Goal: Register for event/course

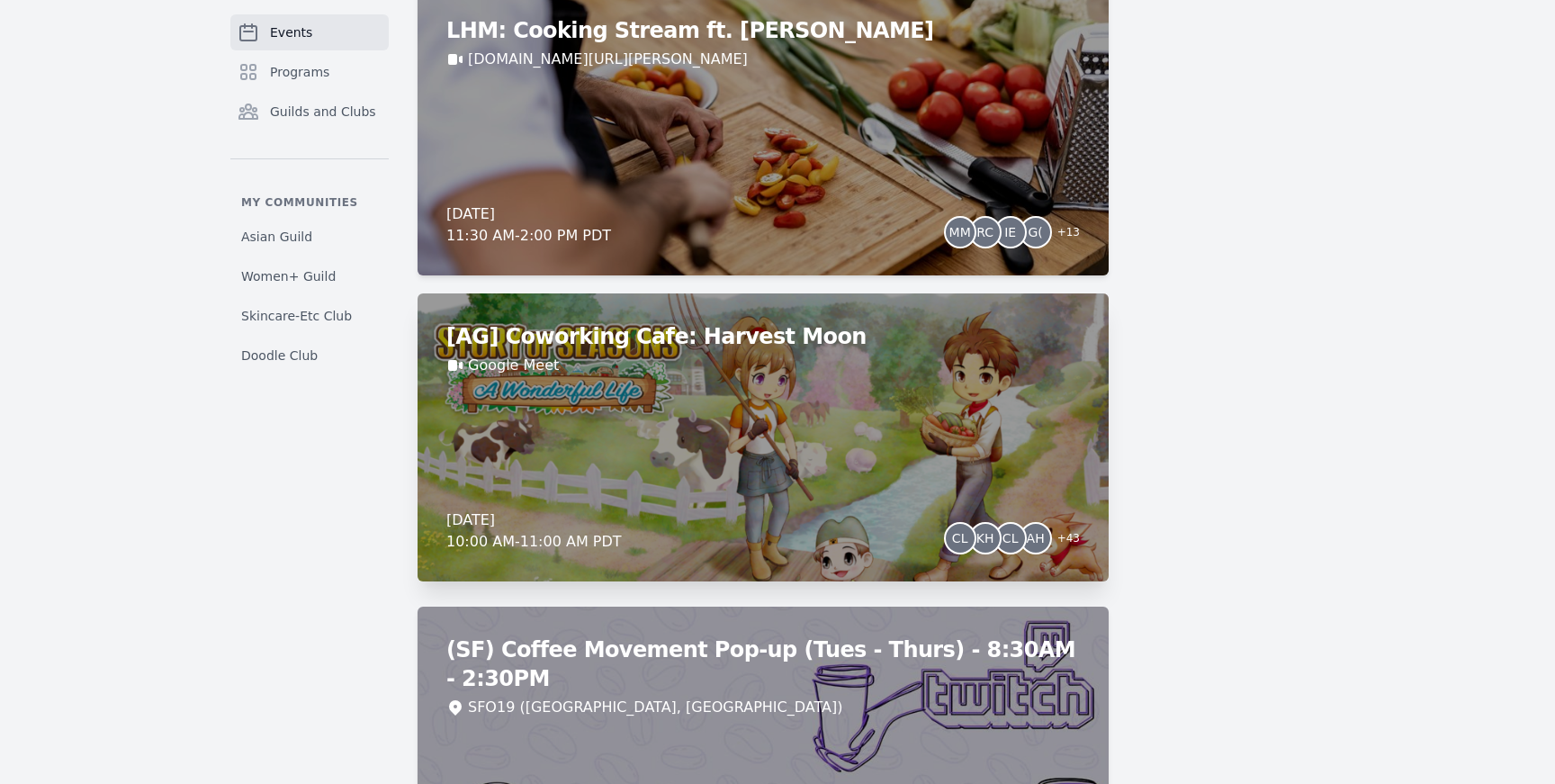
scroll to position [1088, 0]
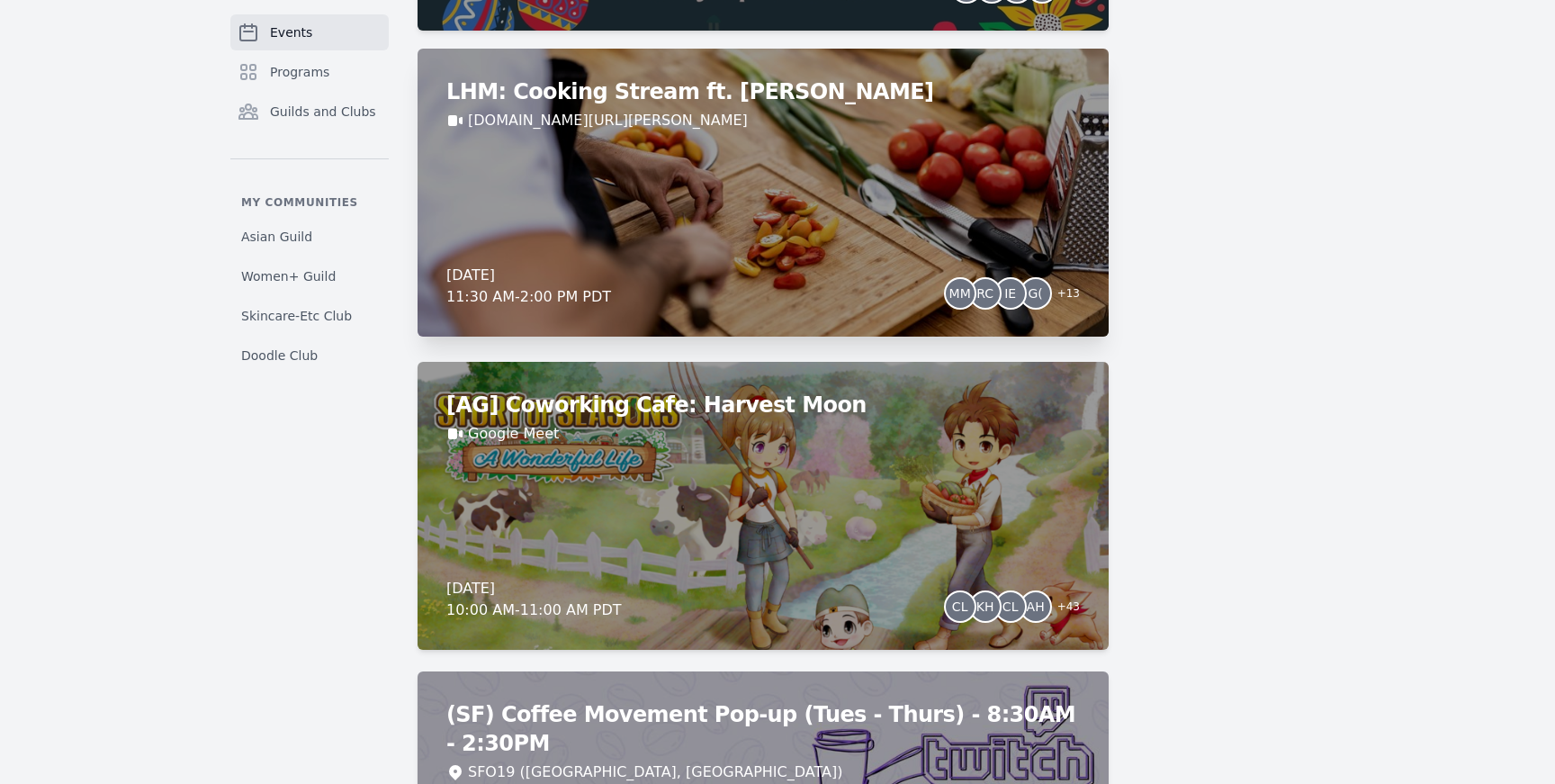
click at [770, 234] on div "LHM: Cooking Stream ft. [PERSON_NAME] [DOMAIN_NAME][URL][PERSON_NAME] [DATE] 11…" at bounding box center [763, 192] width 692 height 288
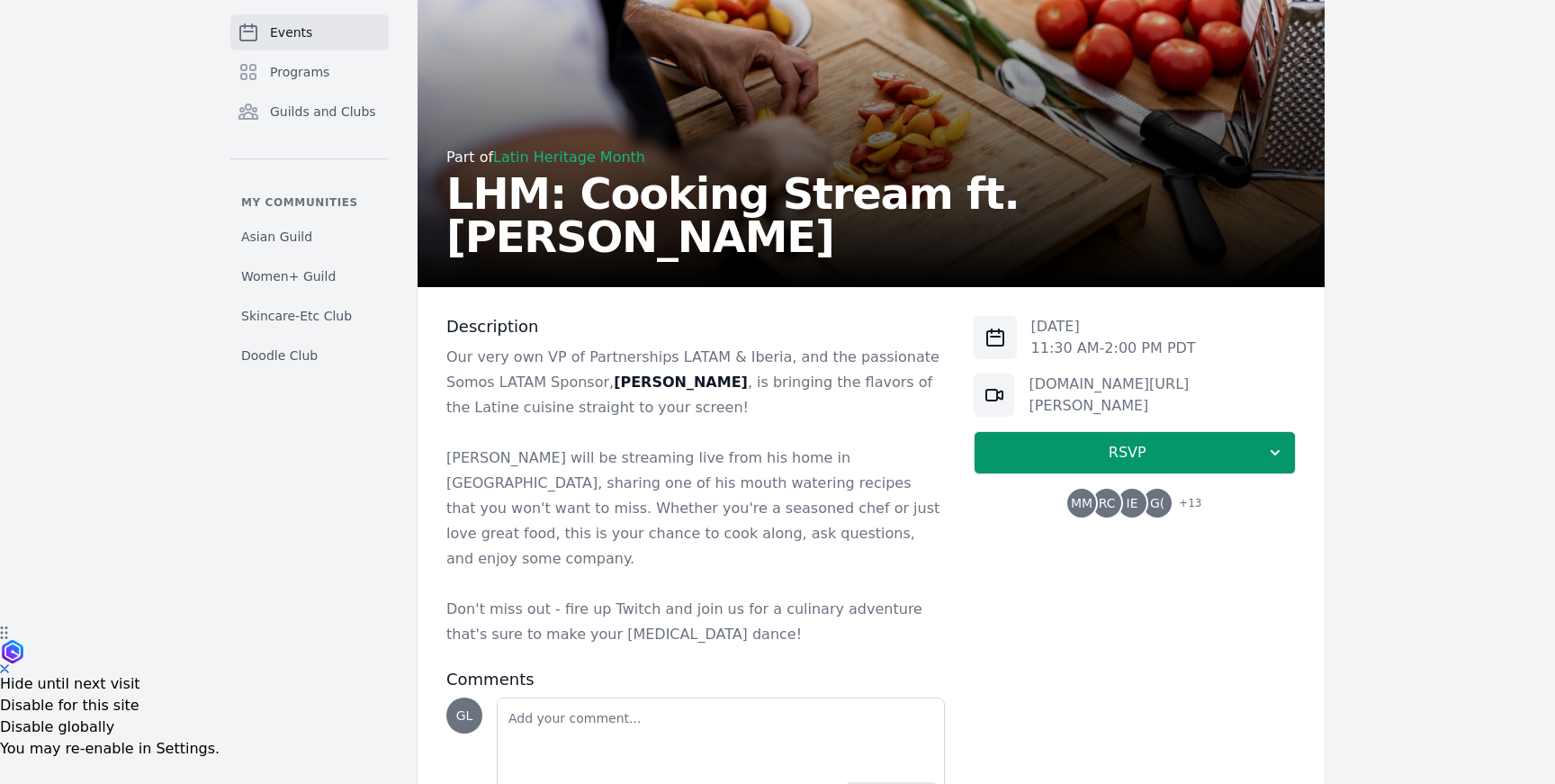
scroll to position [191, 0]
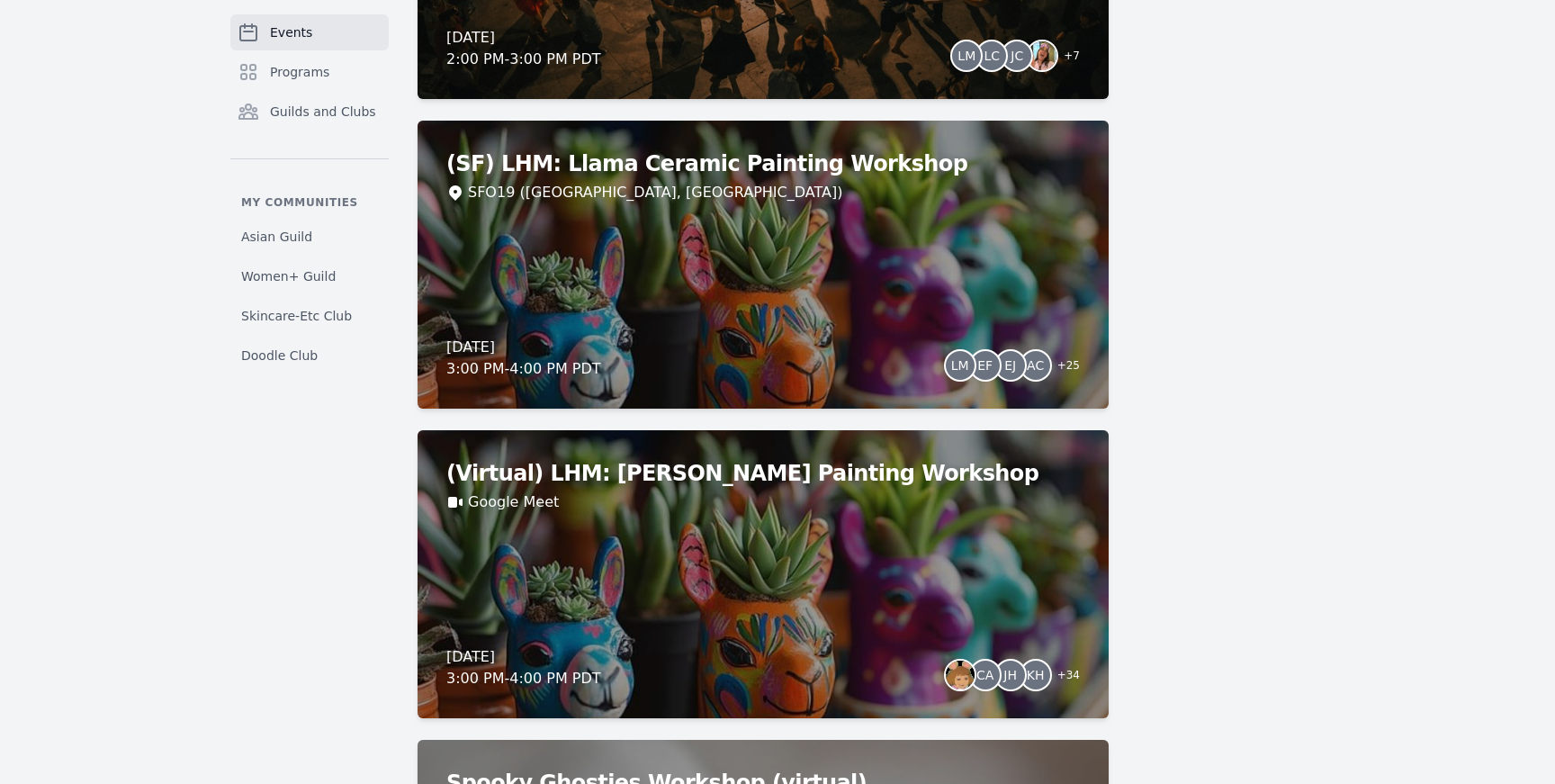
scroll to position [4193, 0]
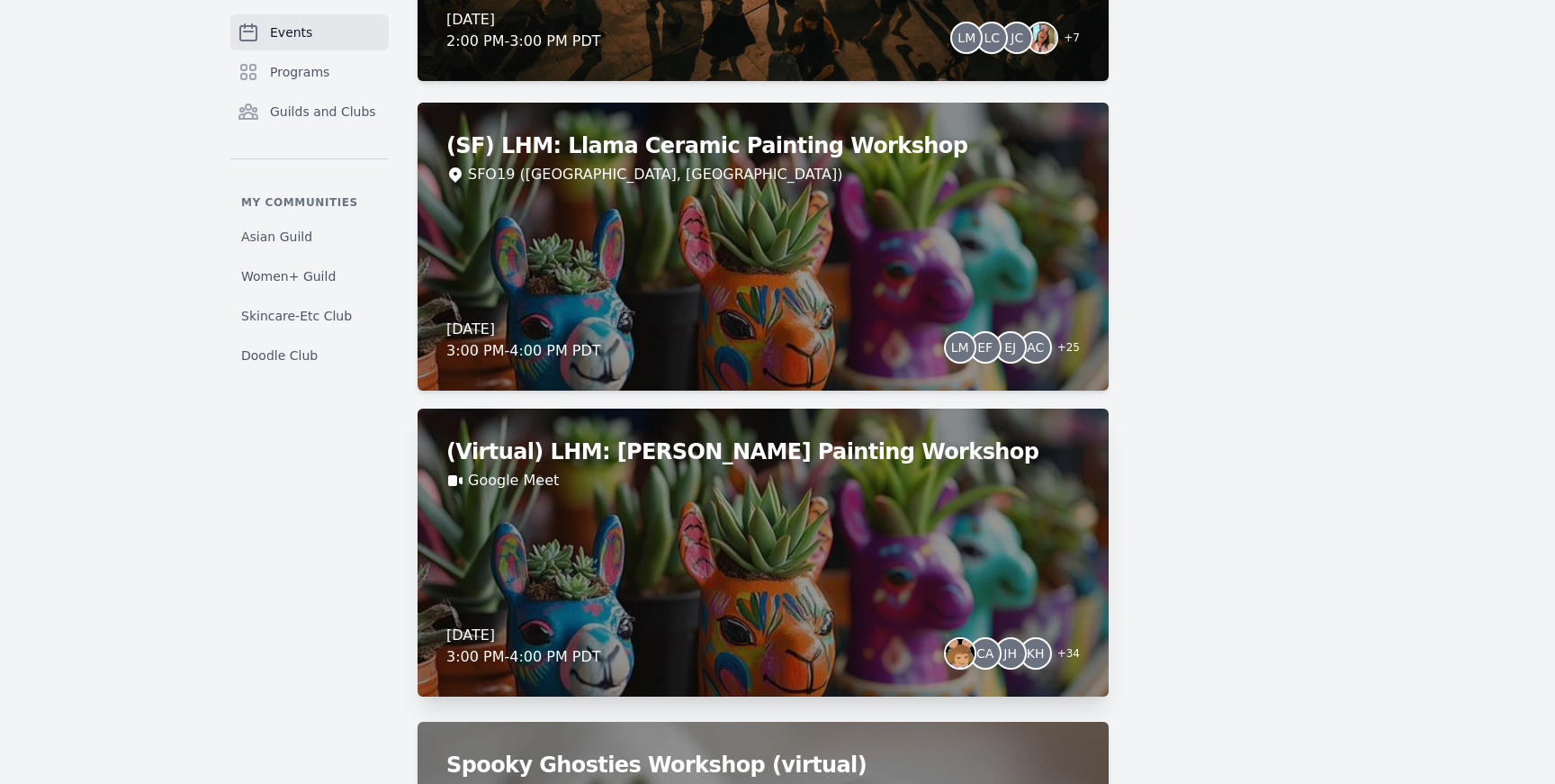
click at [963, 489] on div "Google Meet" at bounding box center [763, 480] width 634 height 21
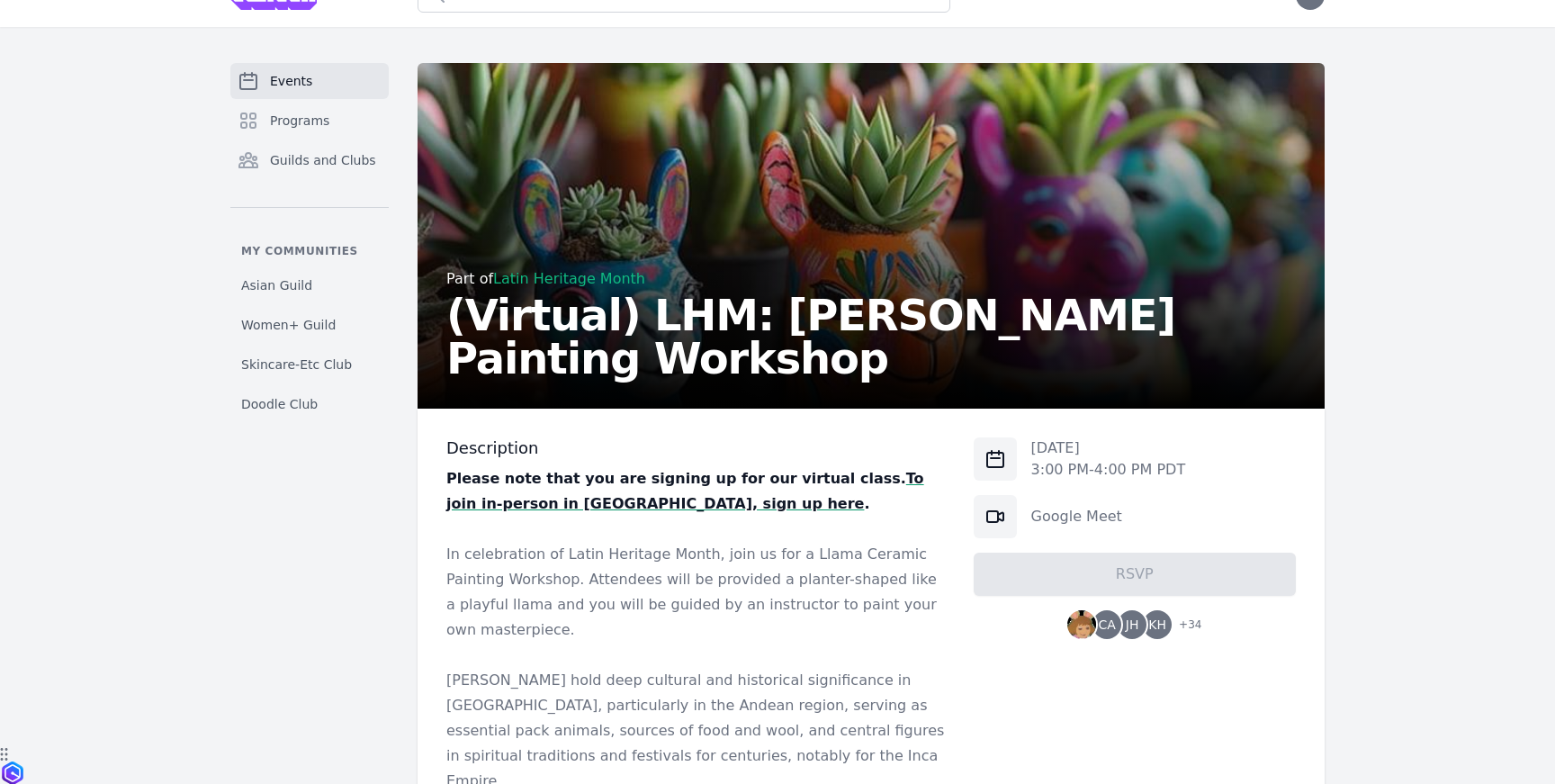
scroll to position [3, 0]
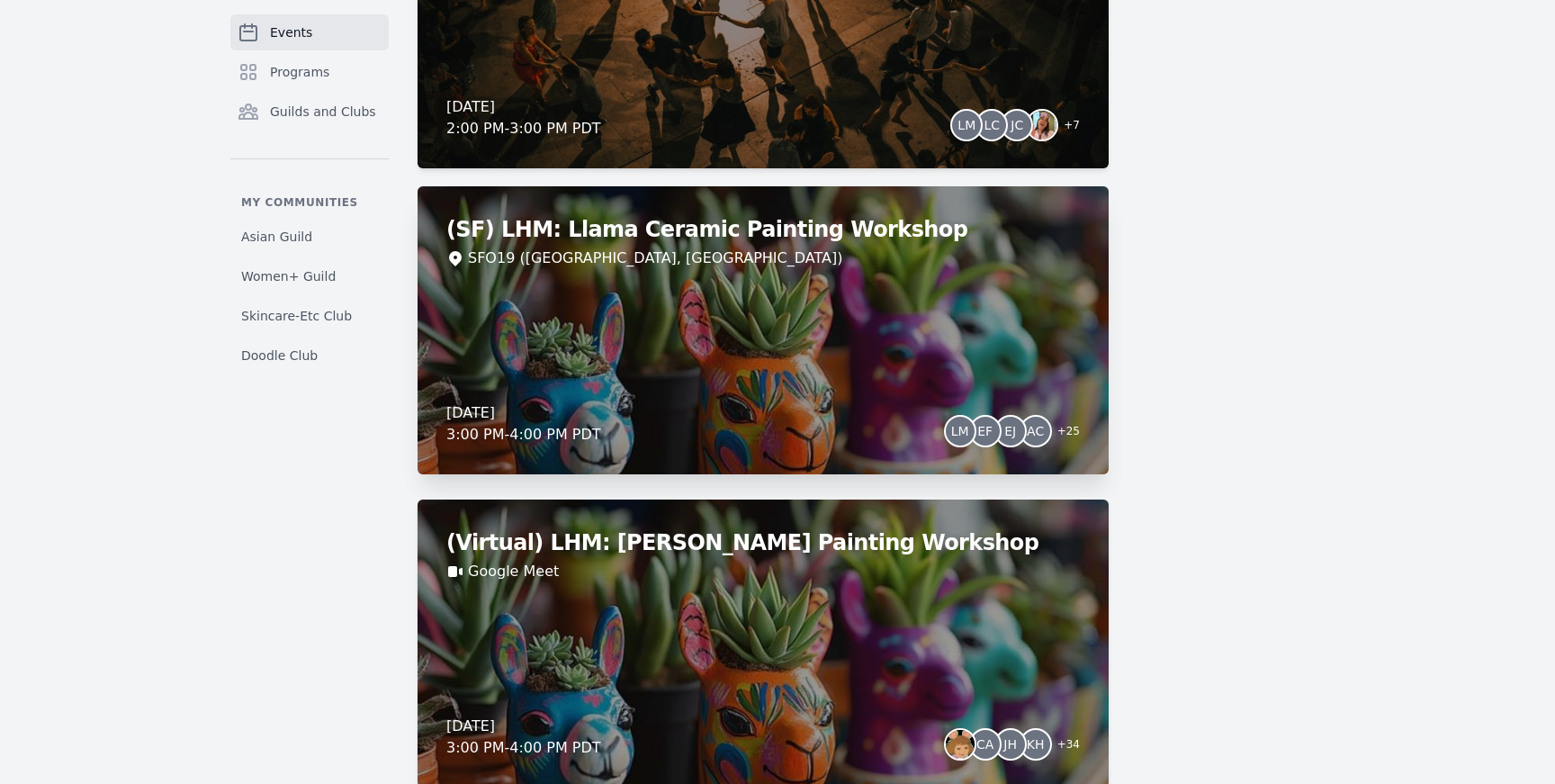
scroll to position [4114, 0]
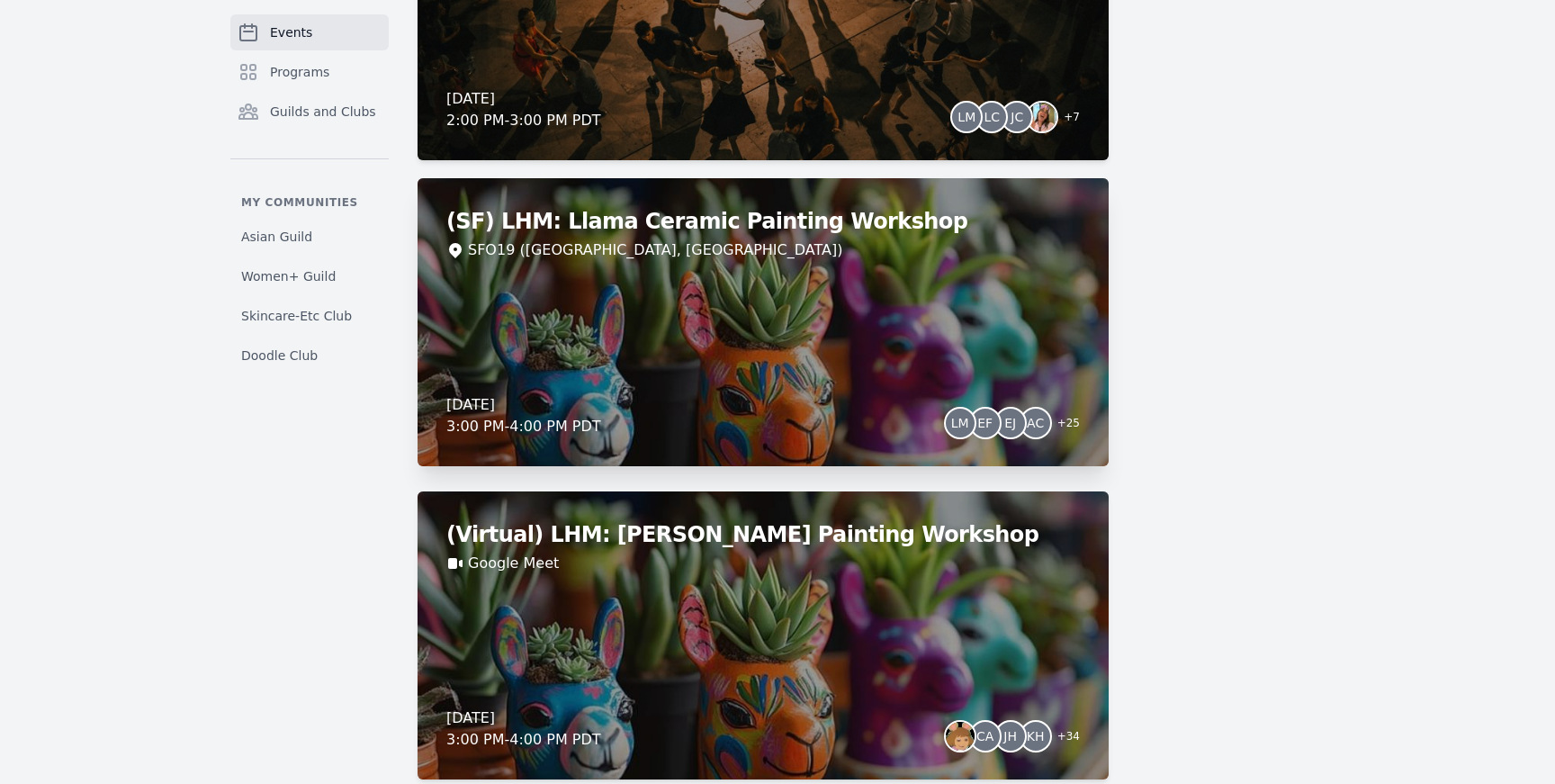
click at [759, 294] on div "(SF) LHM: Llama Ceramic Painting Workshop SFO19 ([GEOGRAPHIC_DATA], [GEOGRAPHIC…" at bounding box center [763, 322] width 692 height 288
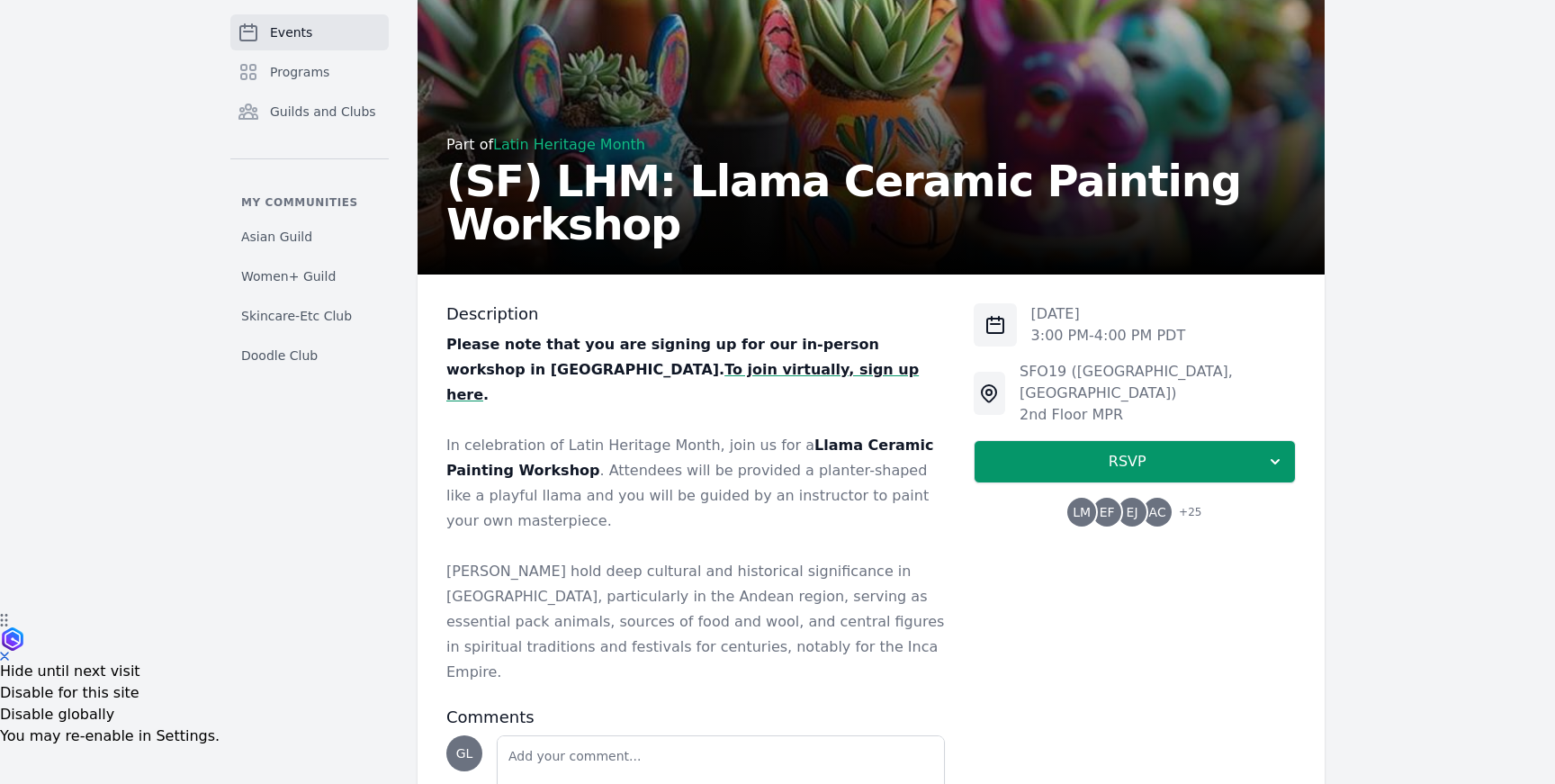
scroll to position [237, 0]
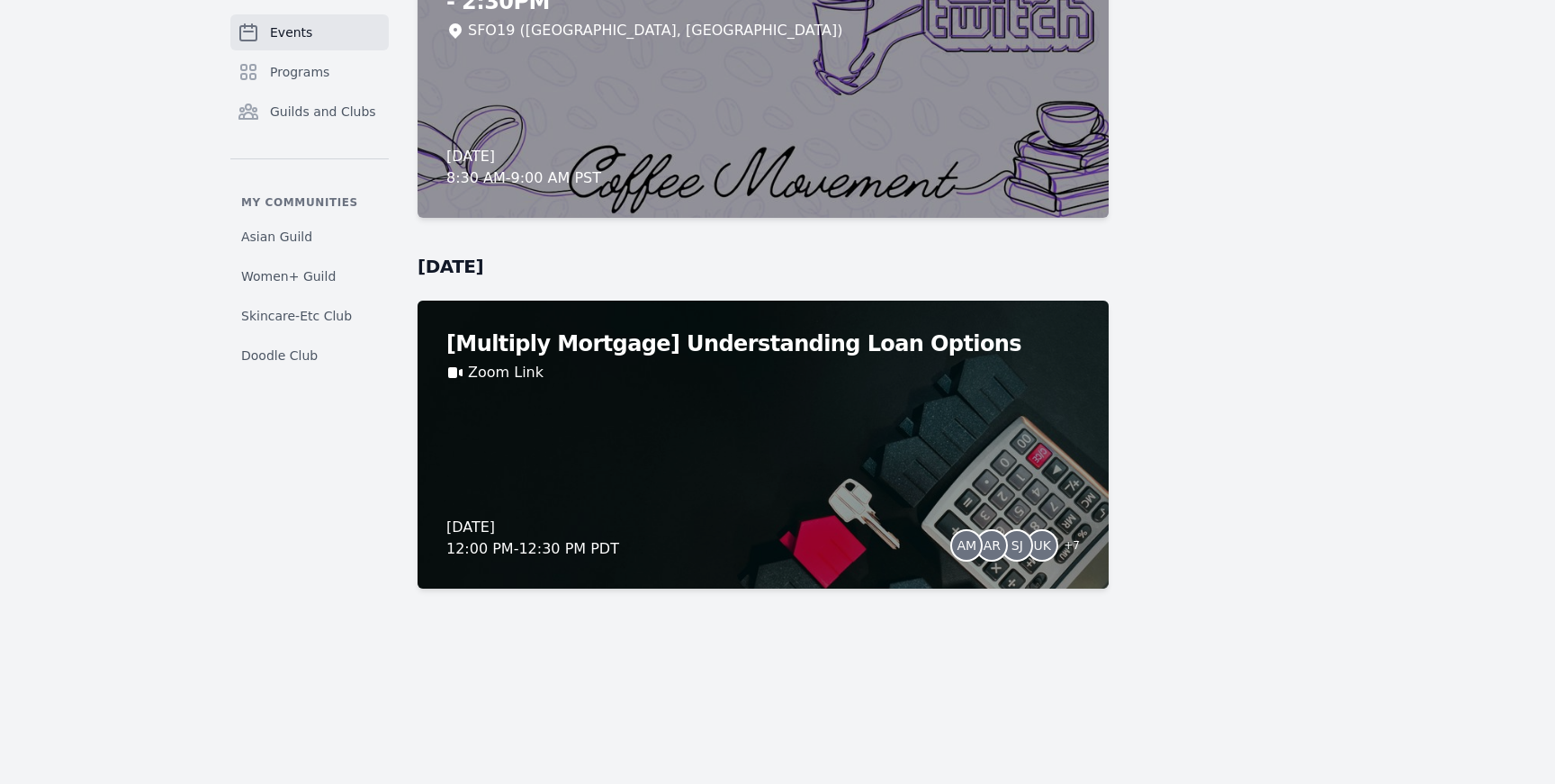
scroll to position [14710, 0]
